Goal: Task Accomplishment & Management: Use online tool/utility

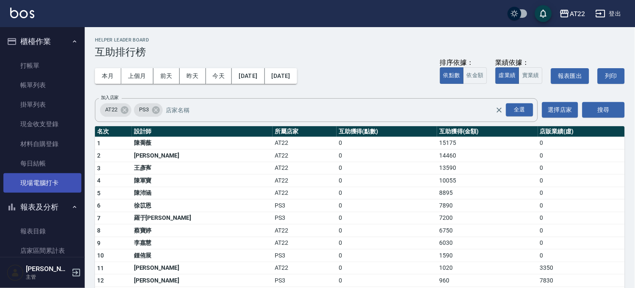
click at [37, 183] on link "現場電腦打卡" at bounding box center [42, 183] width 78 height 20
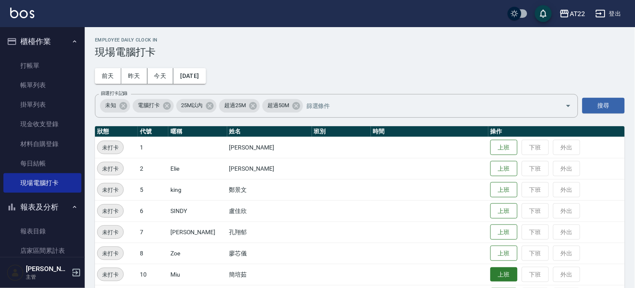
click at [491, 281] on button "上班" at bounding box center [504, 275] width 27 height 15
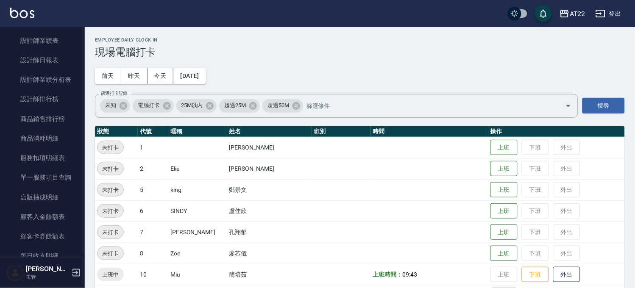
scroll to position [327, 0]
click at [45, 104] on link "設計師排行榜" at bounding box center [42, 100] width 78 height 20
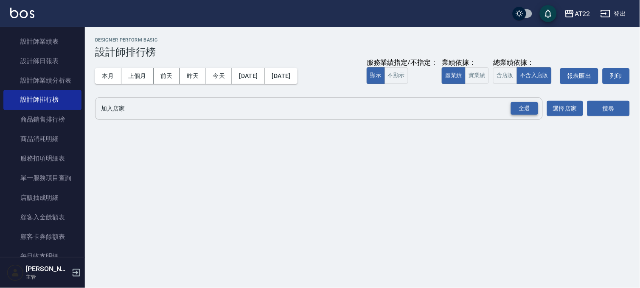
click at [520, 111] on div "全選" at bounding box center [524, 108] width 27 height 13
click at [626, 106] on button "搜尋" at bounding box center [608, 109] width 42 height 16
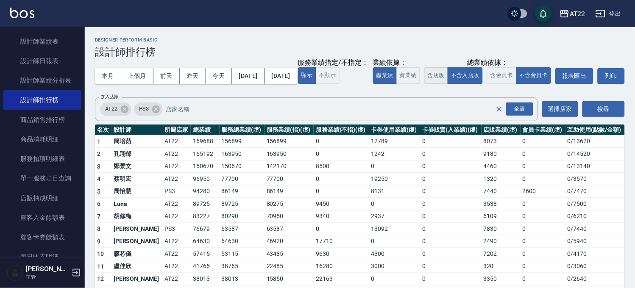
click at [425, 84] on button "含店販" at bounding box center [437, 75] width 24 height 17
click at [448, 84] on button "不含入店販" at bounding box center [465, 75] width 35 height 17
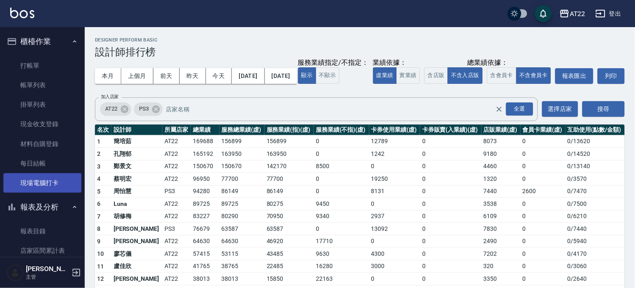
click at [51, 176] on link "現場電腦打卡" at bounding box center [42, 183] width 78 height 20
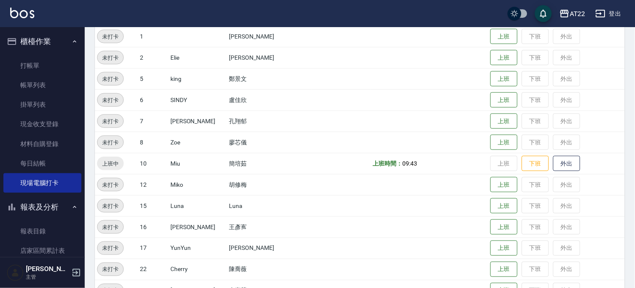
scroll to position [188, 0]
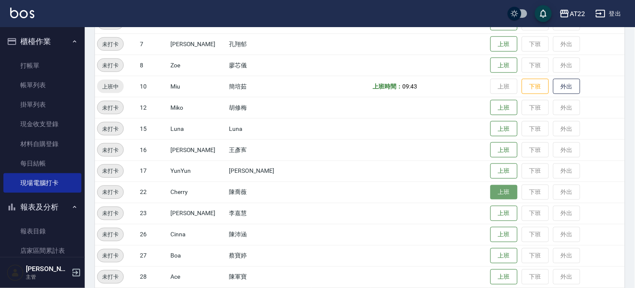
click at [497, 193] on button "上班" at bounding box center [504, 192] width 27 height 15
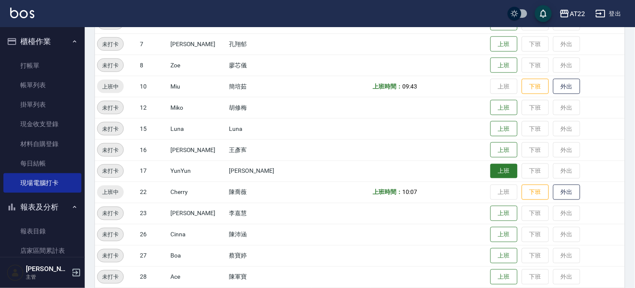
click at [493, 175] on button "上班" at bounding box center [504, 171] width 27 height 15
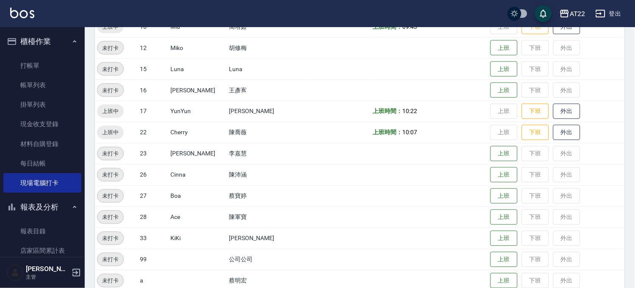
scroll to position [282, 0]
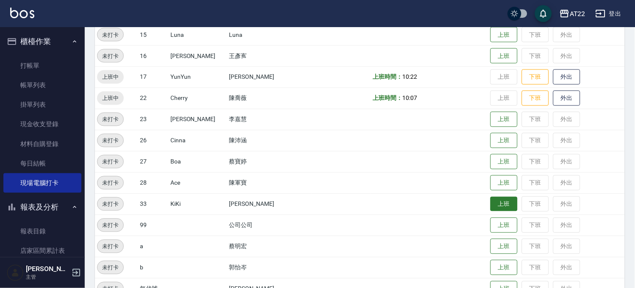
click at [491, 207] on button "上班" at bounding box center [504, 204] width 27 height 15
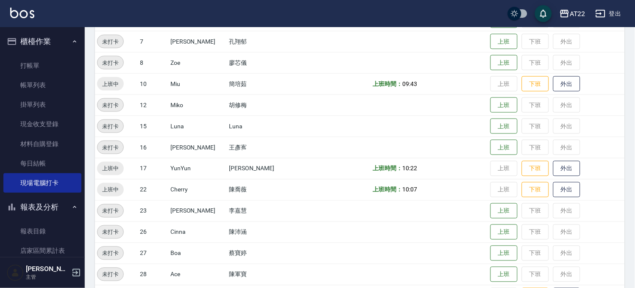
scroll to position [188, 0]
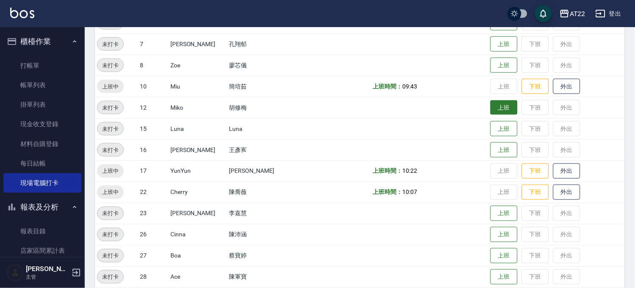
click at [491, 104] on button "上班" at bounding box center [504, 108] width 27 height 15
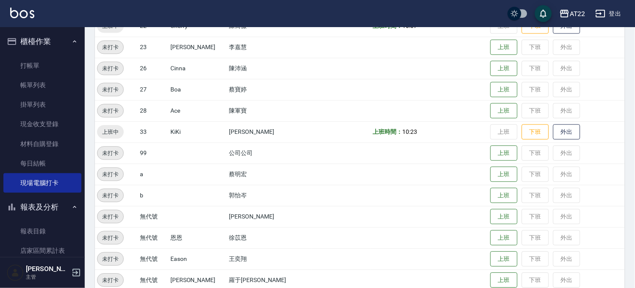
scroll to position [368, 0]
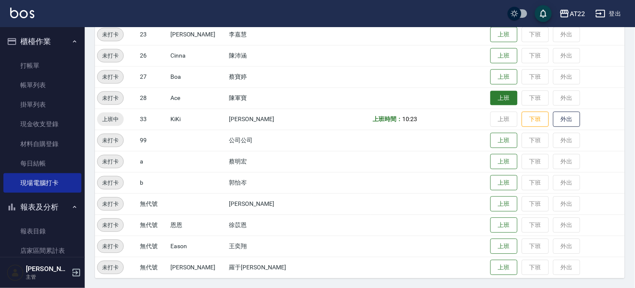
click at [491, 95] on button "上班" at bounding box center [504, 98] width 27 height 15
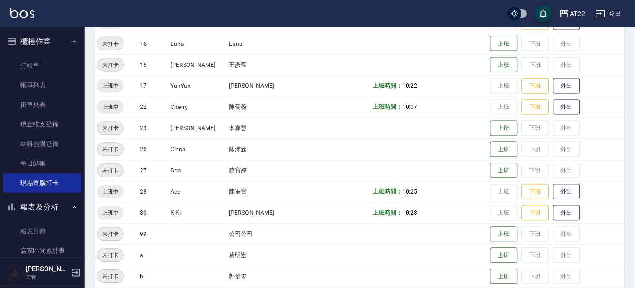
scroll to position [132, 0]
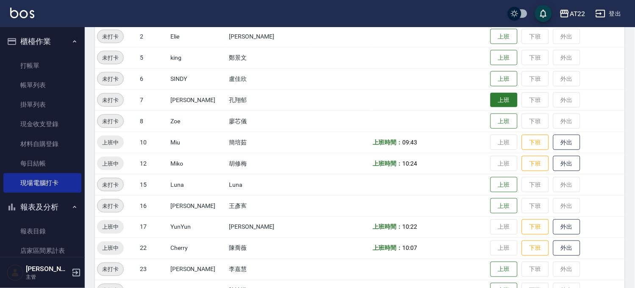
click at [491, 98] on button "上班" at bounding box center [504, 100] width 27 height 15
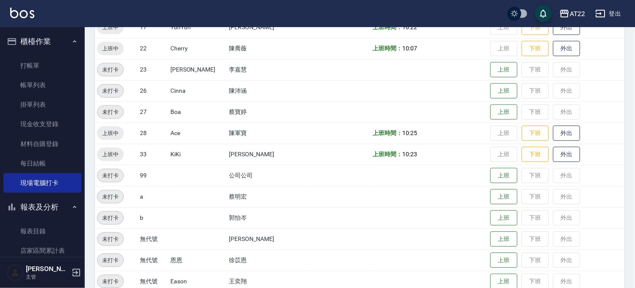
scroll to position [274, 0]
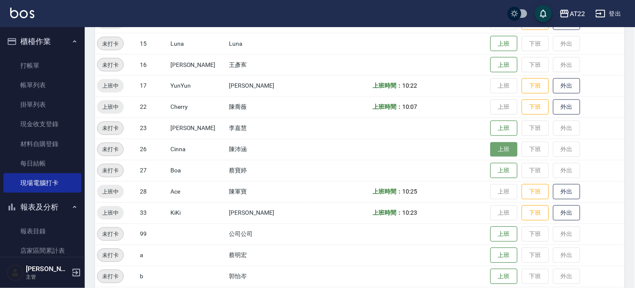
click at [491, 150] on button "上班" at bounding box center [504, 150] width 27 height 15
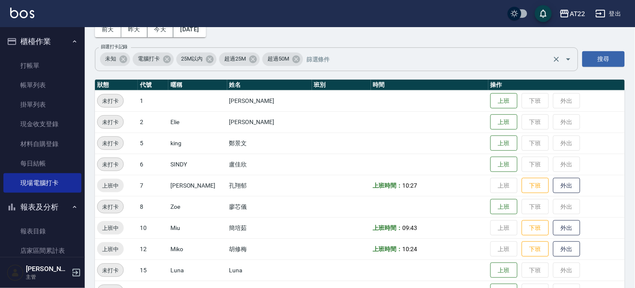
scroll to position [0, 0]
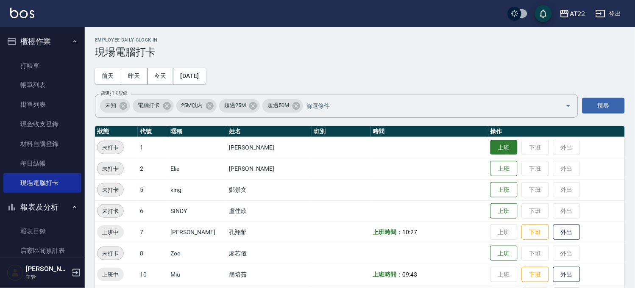
click at [491, 145] on button "上班" at bounding box center [504, 147] width 27 height 15
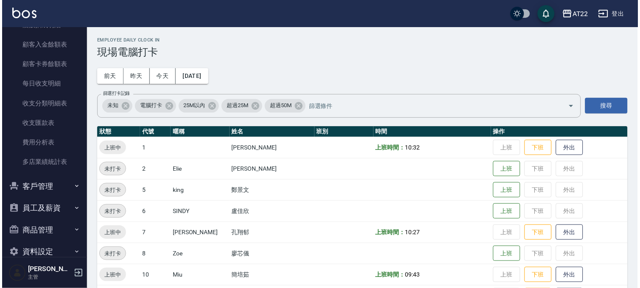
scroll to position [516, 0]
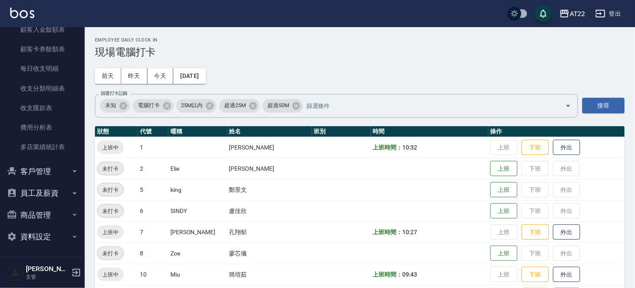
drag, startPoint x: 38, startPoint y: 160, endPoint x: 36, endPoint y: 165, distance: 4.6
click at [38, 161] on button "客戶管理" at bounding box center [42, 172] width 78 height 22
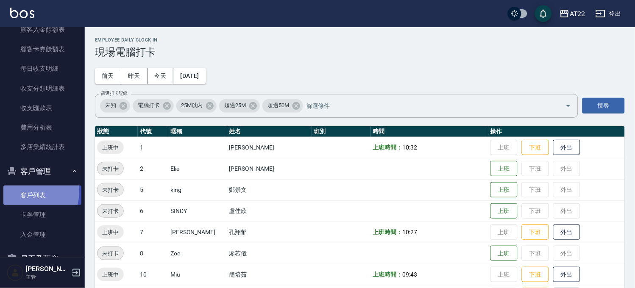
click at [30, 193] on link "客戶列表" at bounding box center [42, 196] width 78 height 20
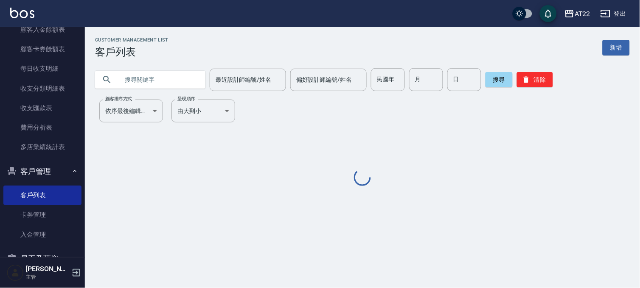
click at [173, 77] on input "text" at bounding box center [159, 79] width 80 height 23
paste input "0905465035"
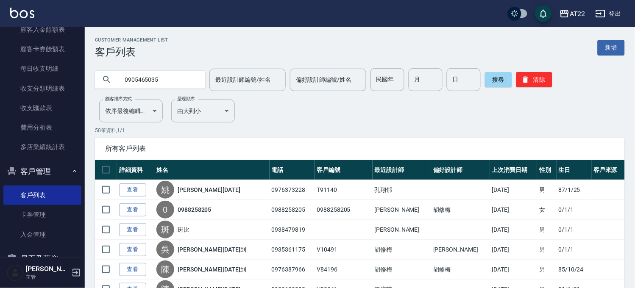
type input "0905465035"
